Goal: Task Accomplishment & Management: Manage account settings

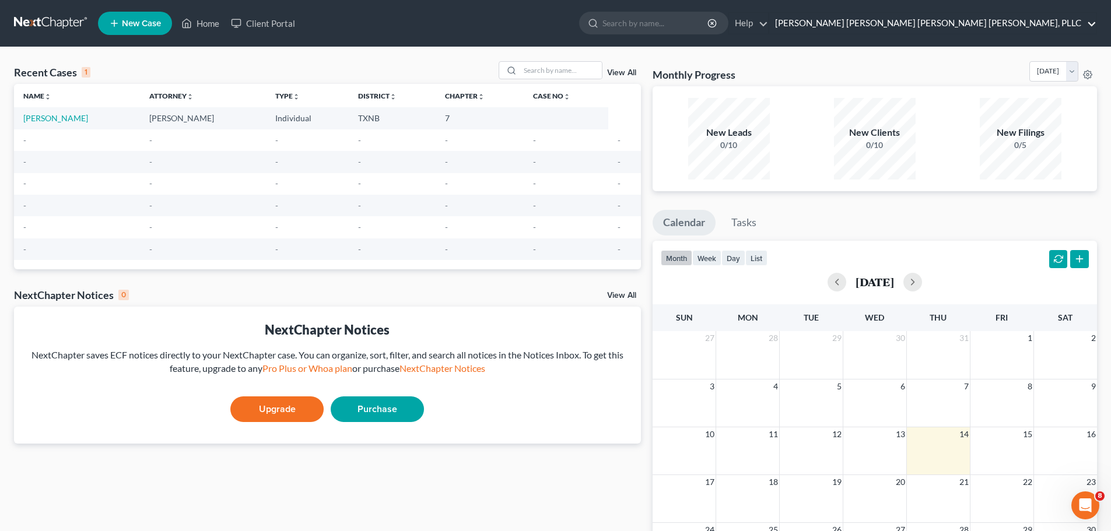
click at [1090, 23] on link "[PERSON_NAME] [PERSON_NAME] [PERSON_NAME] [PERSON_NAME], PLLC" at bounding box center [932, 23] width 327 height 21
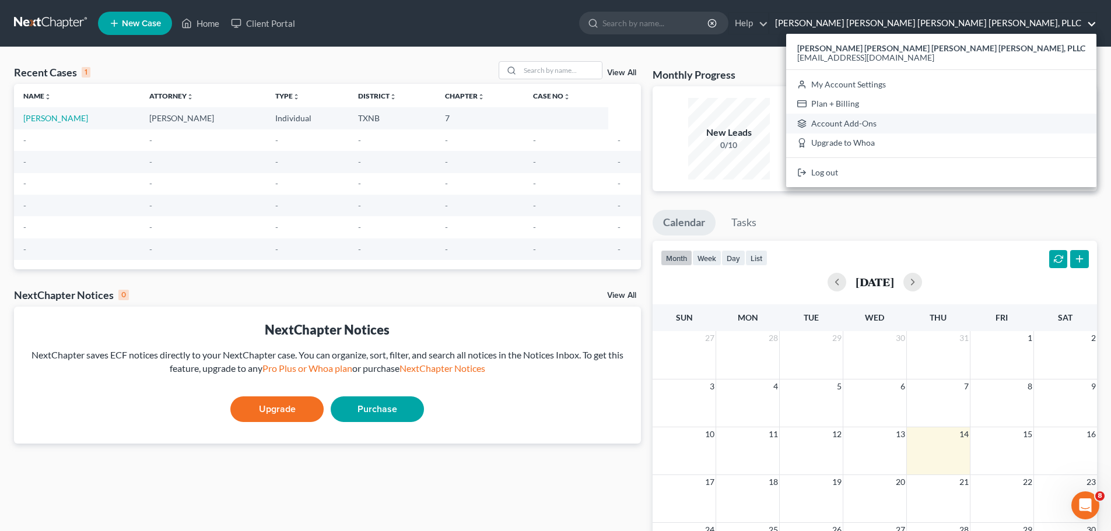
click at [978, 119] on link "Account Add-Ons" at bounding box center [941, 124] width 310 height 20
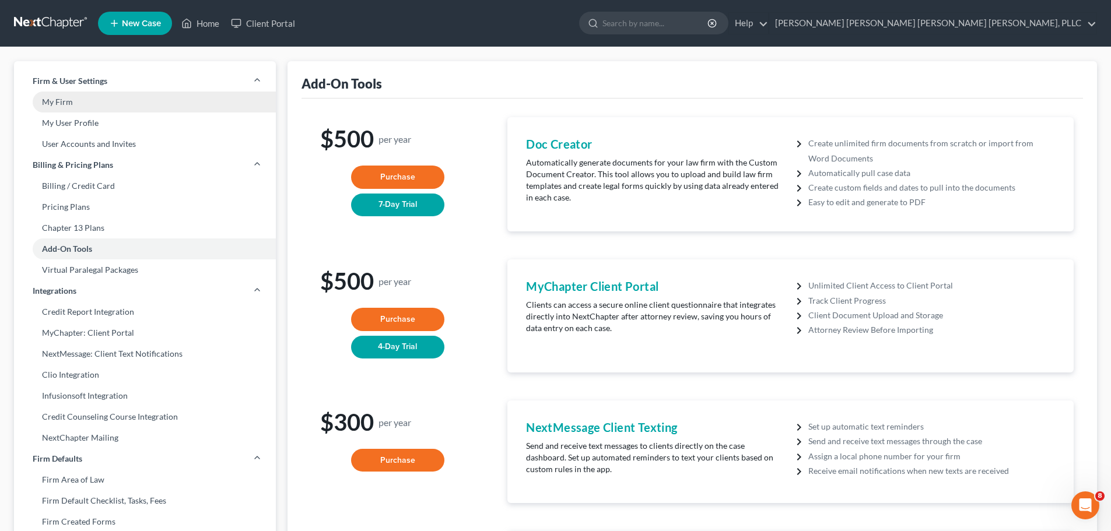
click at [62, 101] on link "My Firm" at bounding box center [145, 102] width 262 height 21
select select "24"
select select "45"
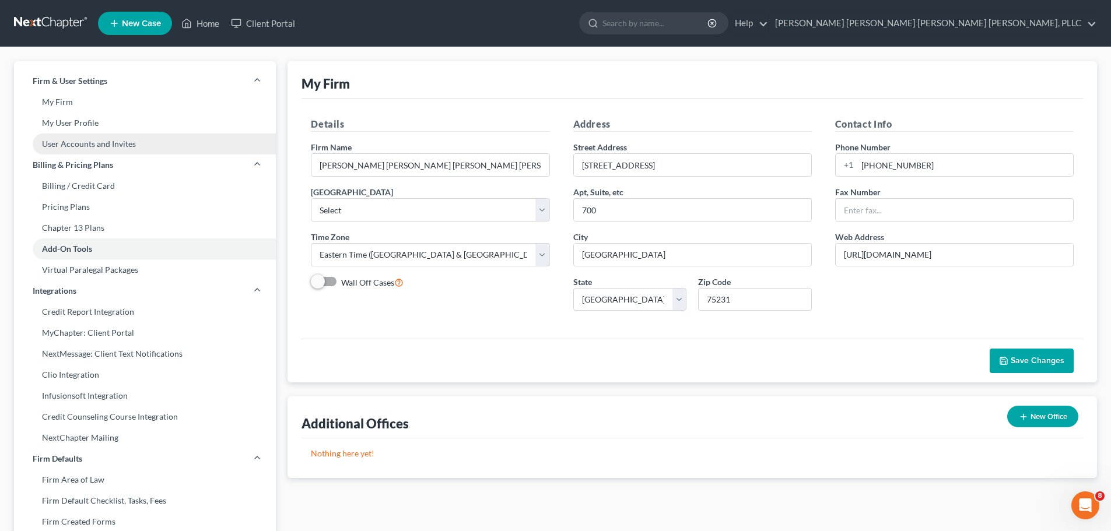
click at [94, 145] on link "User Accounts and Invites" at bounding box center [145, 144] width 262 height 21
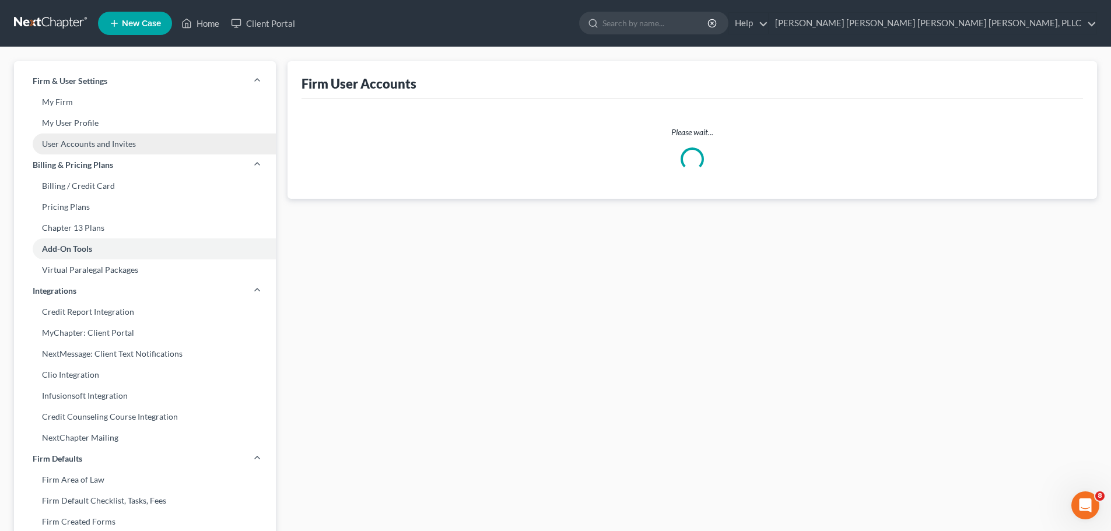
select select "0"
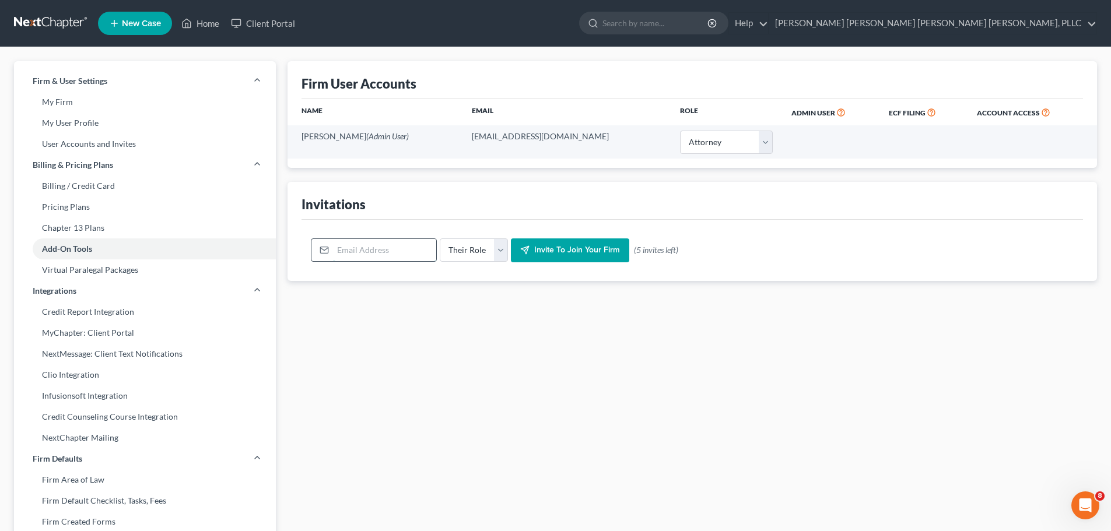
click at [369, 255] on input "email" at bounding box center [384, 250] width 103 height 22
click at [411, 291] on div "Firm User Accounts Name Email Role Admin User ECF Filing Account Access [PERSON…" at bounding box center [692, 445] width 821 height 768
click at [395, 255] on input "[EMAIL_ADDRESS][DOMAIN_NAME]" at bounding box center [384, 250] width 103 height 22
type input "[EMAIL_ADDRESS][DOMAIN_NAME]"
click at [493, 249] on select "Their Role Attorney Paralegal Assistant" at bounding box center [474, 250] width 68 height 23
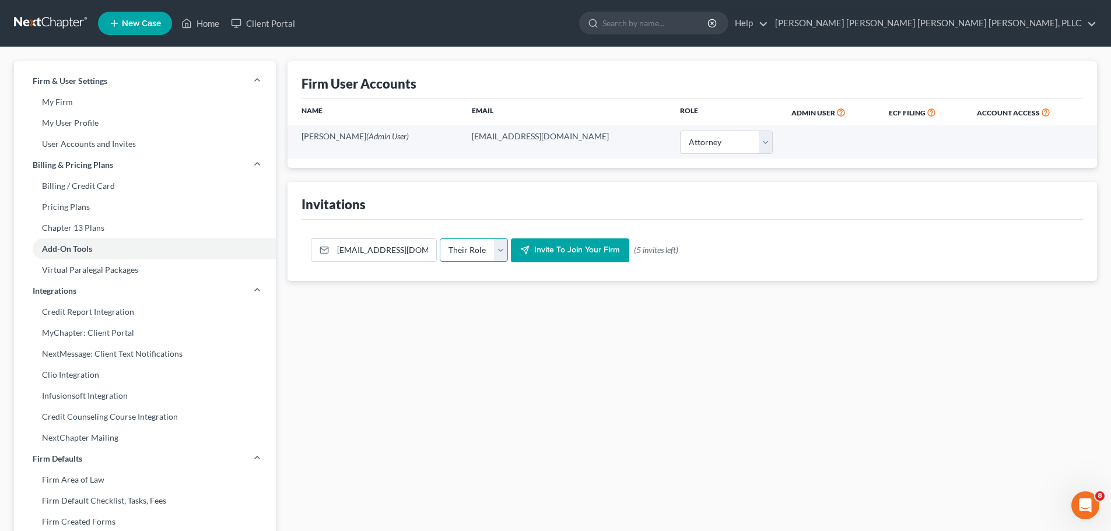
select select "assistant"
click at [440, 239] on select "Their Role Attorney Paralegal Assistant" at bounding box center [474, 250] width 68 height 23
click at [577, 253] on span "Invite to join your firm" at bounding box center [577, 251] width 86 height 10
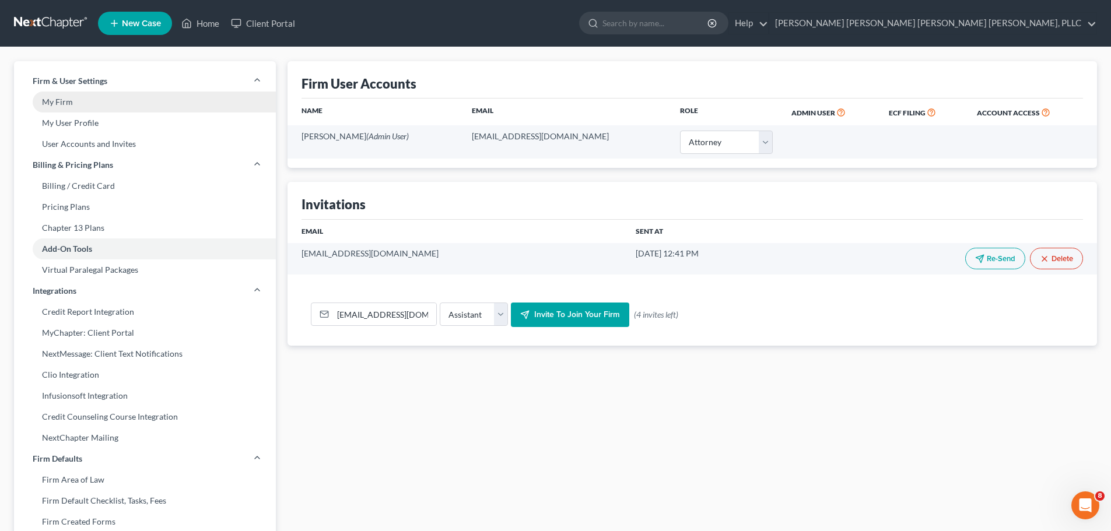
click at [80, 106] on link "My Firm" at bounding box center [145, 102] width 262 height 21
select select "78"
select select "24"
select select "45"
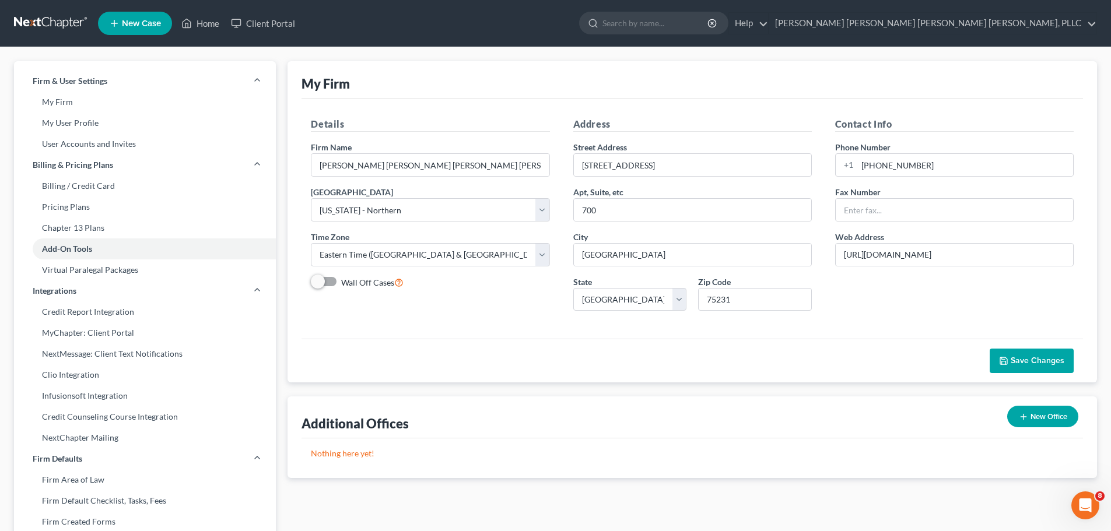
click at [60, 20] on link at bounding box center [51, 23] width 75 height 21
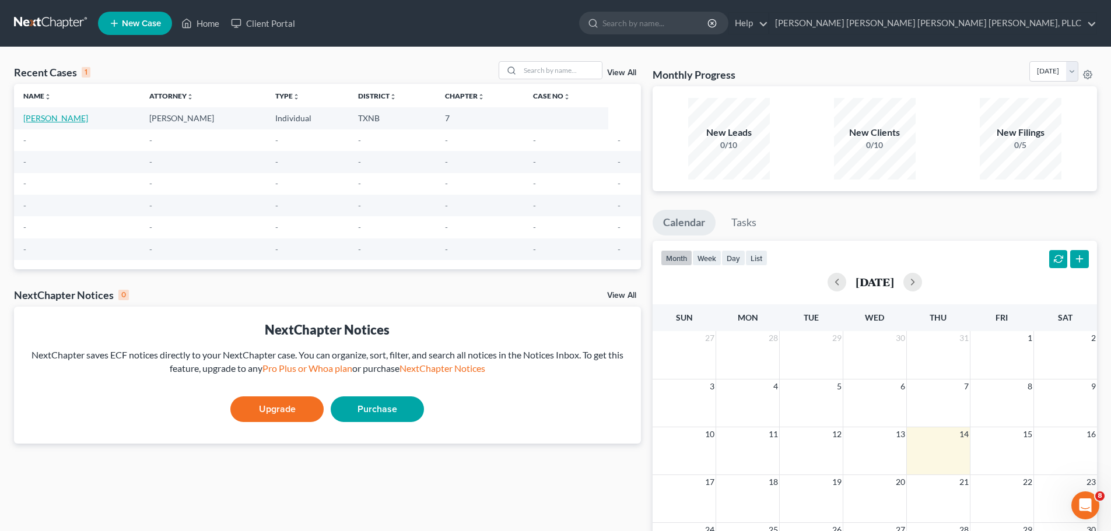
click at [49, 118] on link "[PERSON_NAME]" at bounding box center [55, 118] width 65 height 10
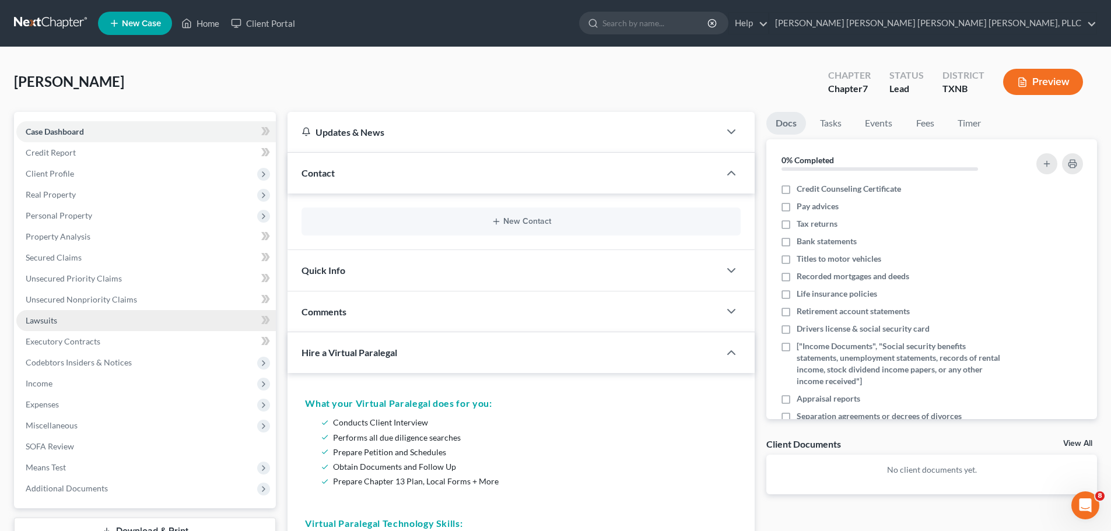
scroll to position [175, 0]
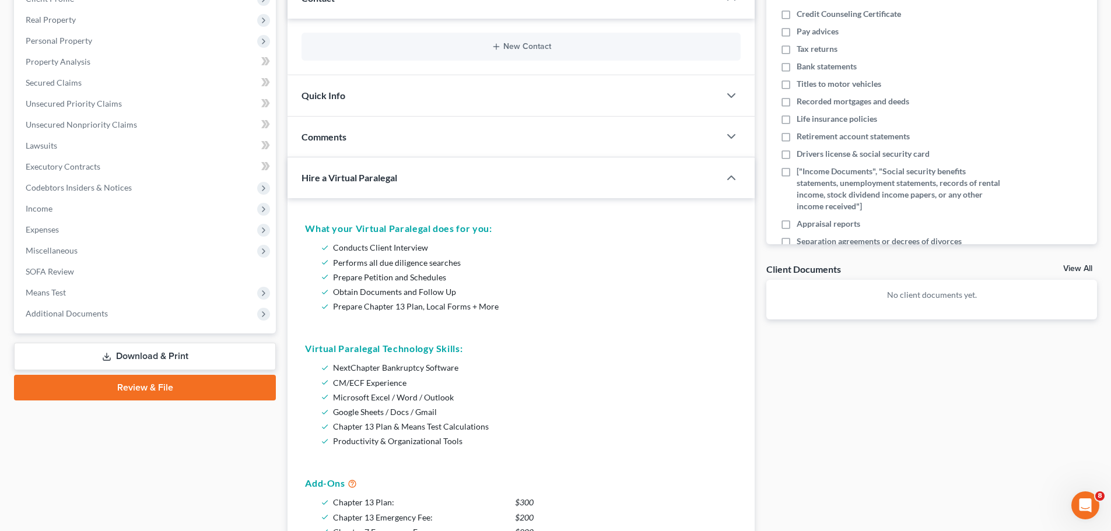
click at [177, 356] on link "Download & Print" at bounding box center [145, 356] width 262 height 27
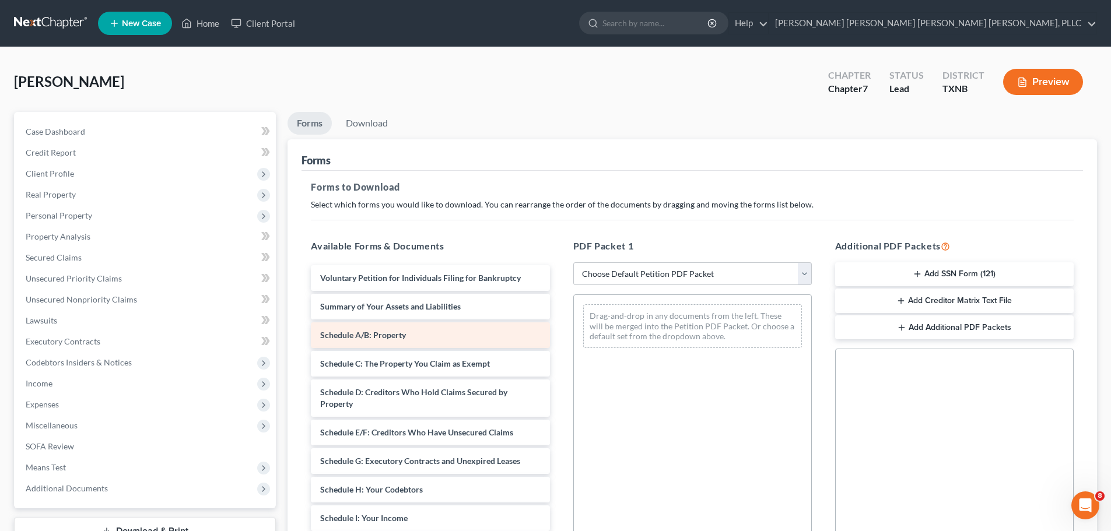
click at [415, 339] on div "Schedule A/B: Property" at bounding box center [430, 336] width 239 height 26
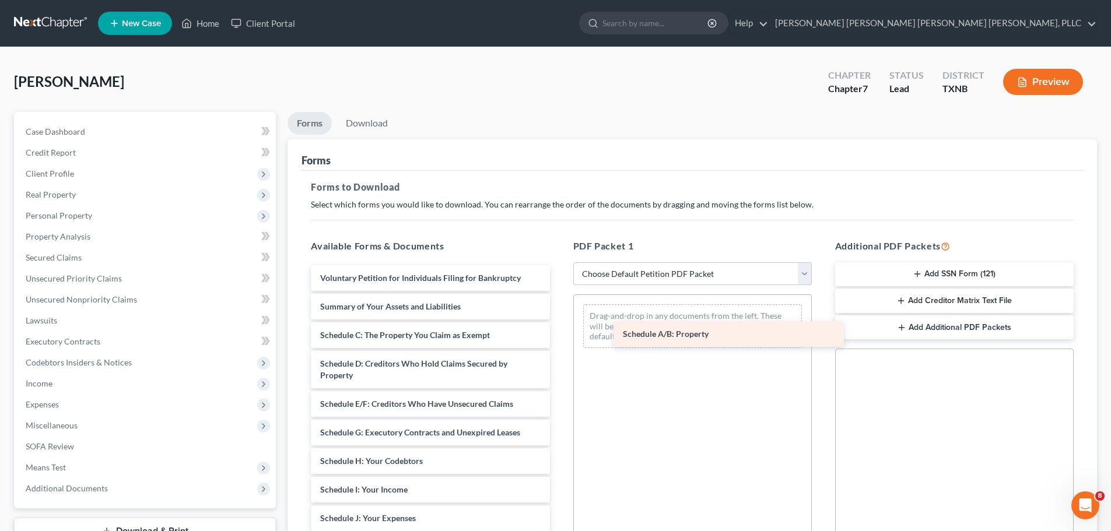
drag, startPoint x: 379, startPoint y: 334, endPoint x: 683, endPoint y: 332, distance: 303.9
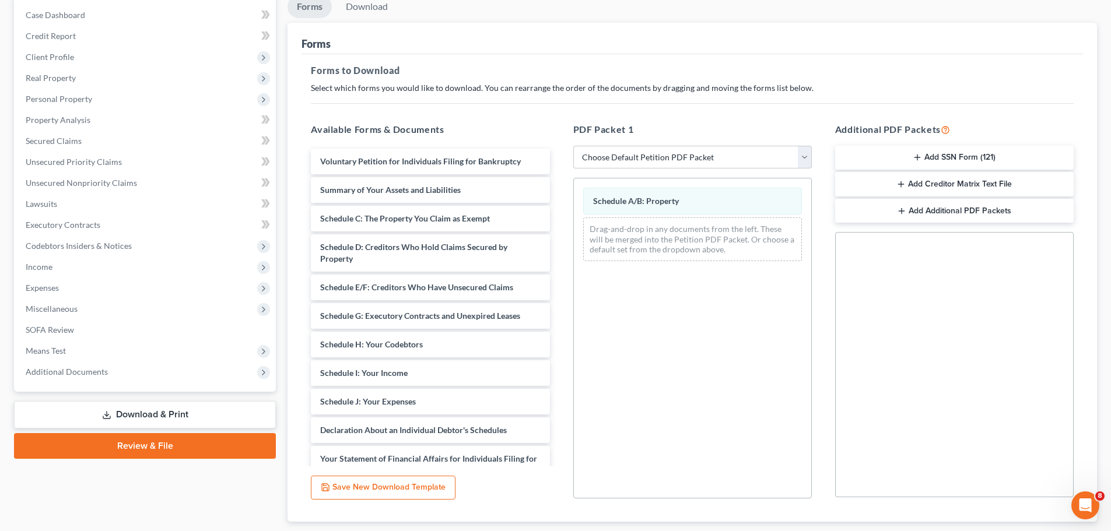
scroll to position [189, 0]
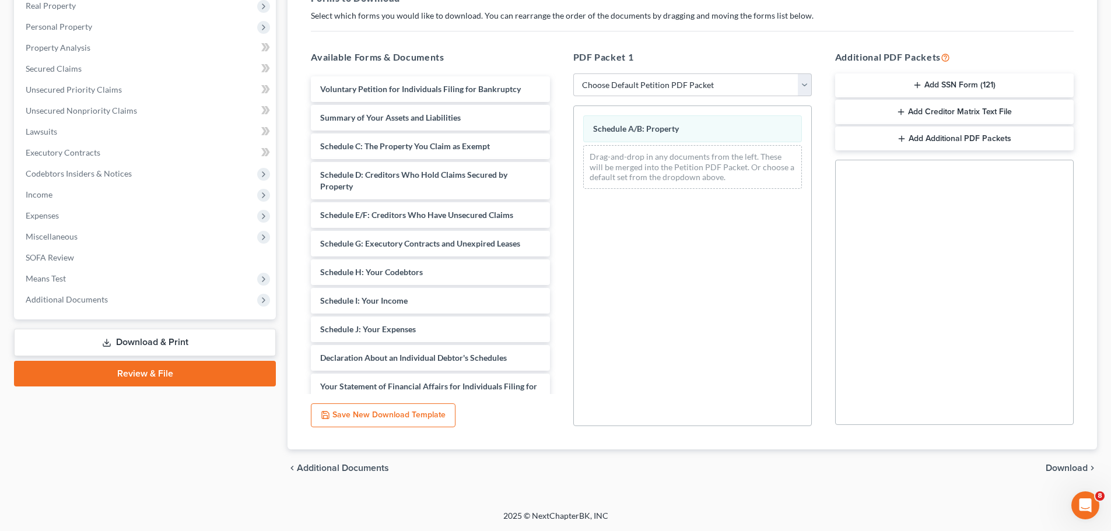
click at [1058, 467] on span "Download" at bounding box center [1067, 468] width 42 height 9
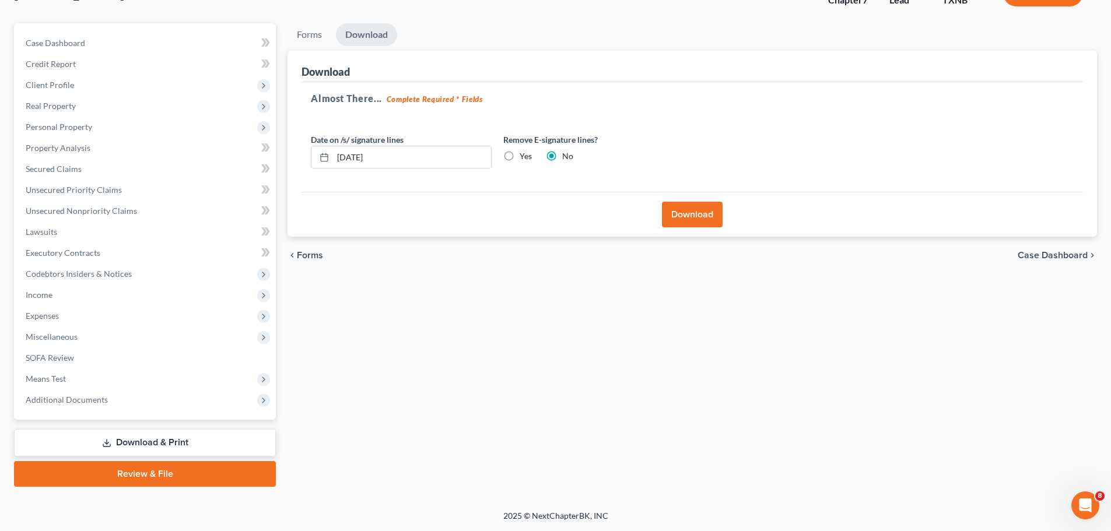
click at [685, 212] on button "Download" at bounding box center [692, 215] width 61 height 26
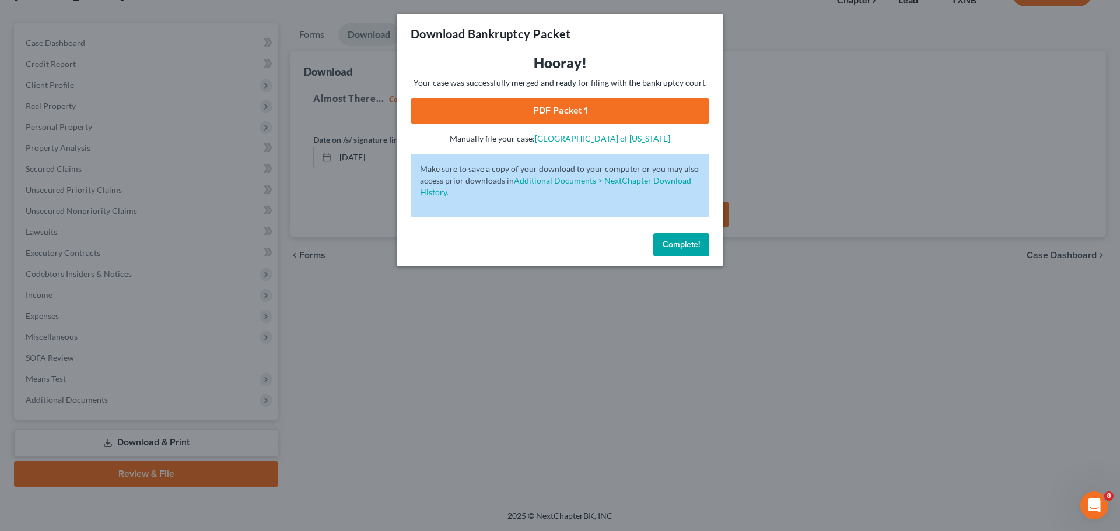
click at [683, 243] on span "Complete!" at bounding box center [681, 245] width 37 height 10
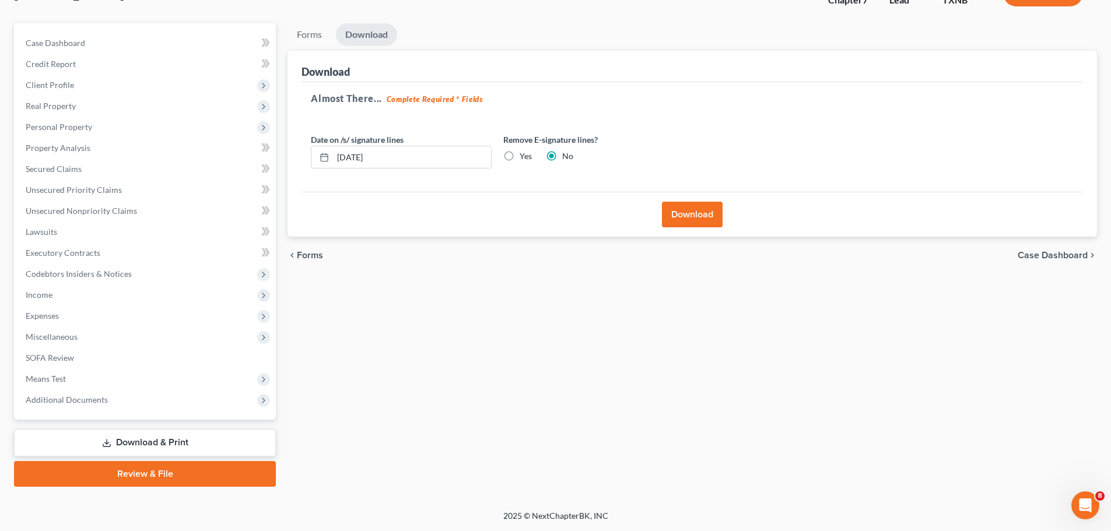
click at [689, 213] on button "Download" at bounding box center [692, 215] width 61 height 26
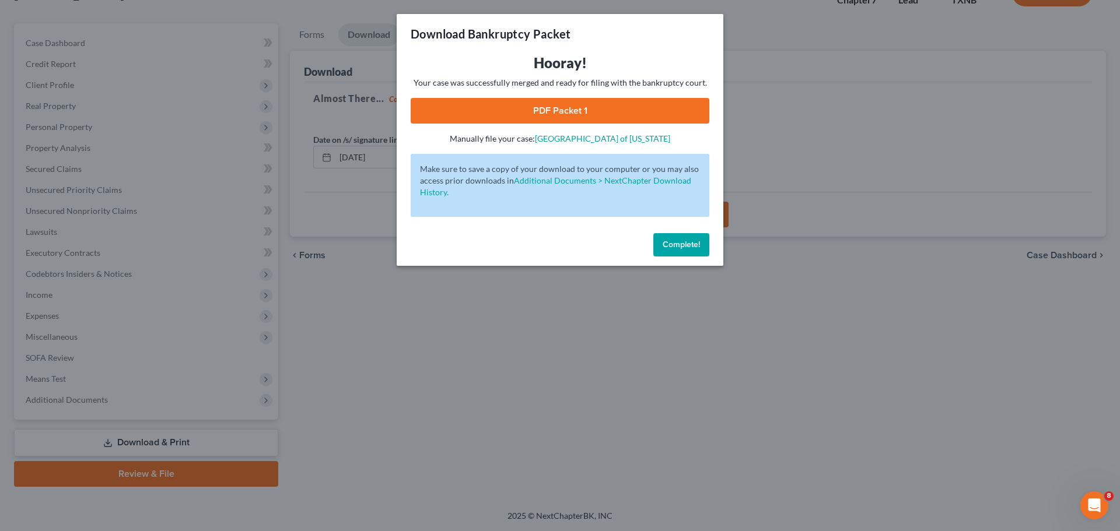
click at [588, 110] on link "PDF Packet 1" at bounding box center [560, 111] width 299 height 26
click at [669, 245] on span "Complete!" at bounding box center [681, 245] width 37 height 10
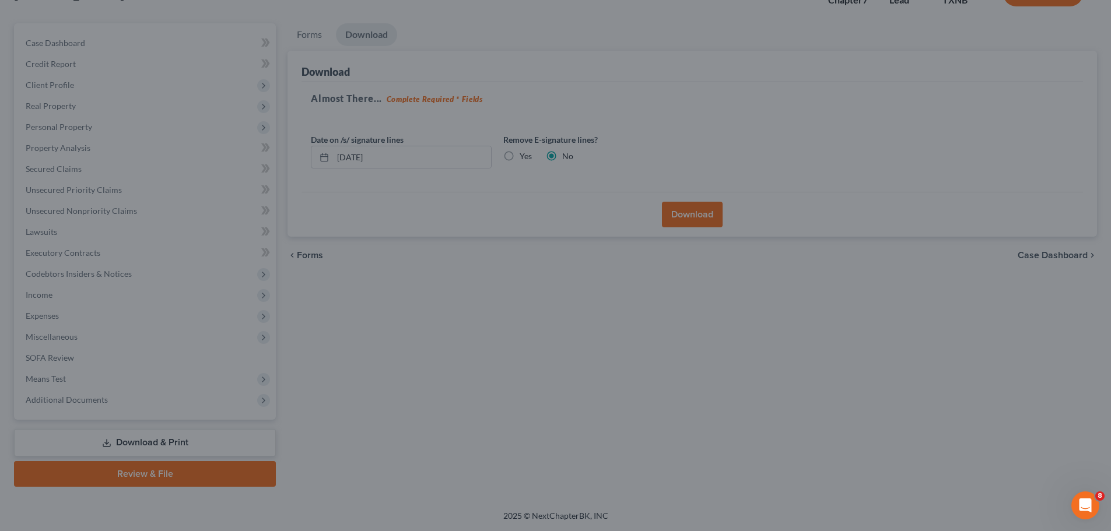
scroll to position [0, 0]
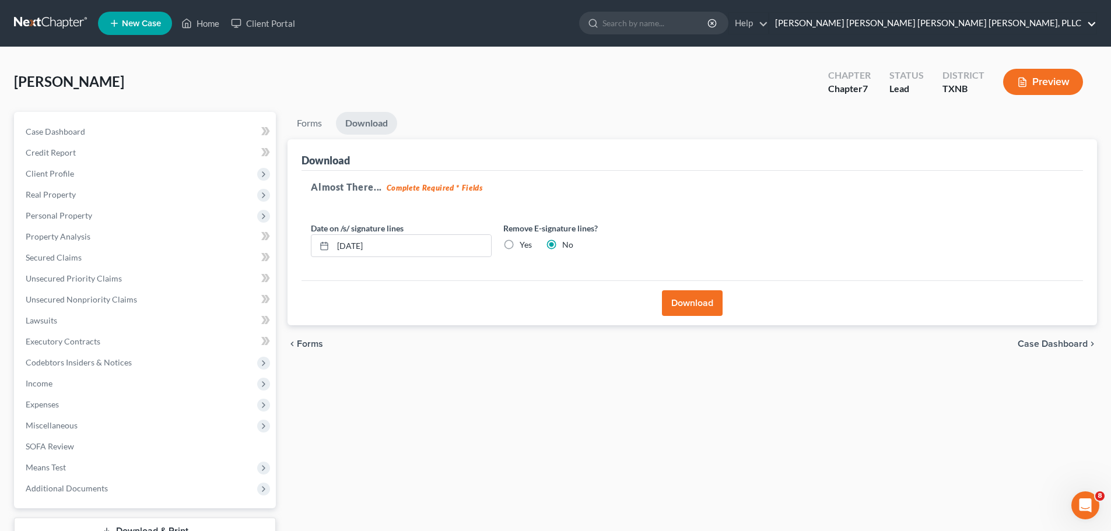
click at [1088, 23] on link "[PERSON_NAME] [PERSON_NAME] [PERSON_NAME] [PERSON_NAME], PLLC" at bounding box center [932, 23] width 327 height 21
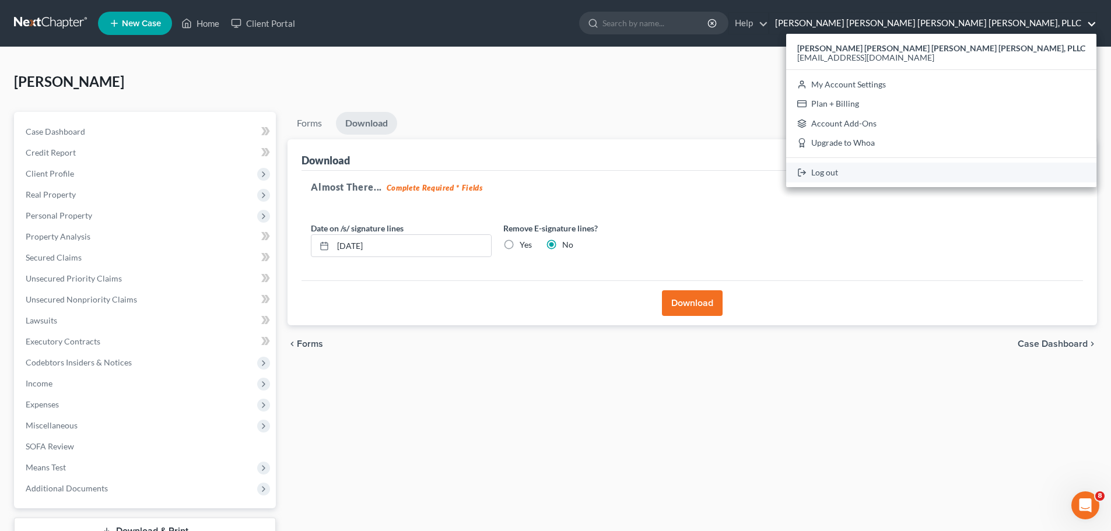
click at [948, 173] on link "Log out" at bounding box center [941, 173] width 310 height 20
